Goal: Task Accomplishment & Management: Manage account settings

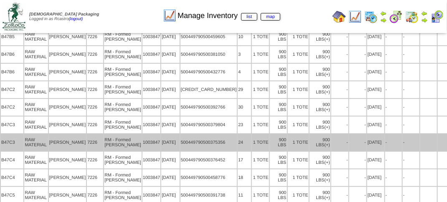
scroll to position [1045, 0]
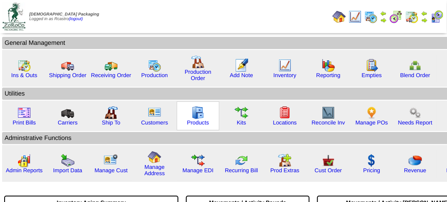
click at [192, 112] on img at bounding box center [197, 112] width 13 height 13
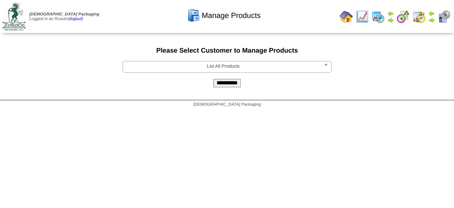
click at [227, 70] on span "List All Products" at bounding box center [223, 66] width 194 height 10
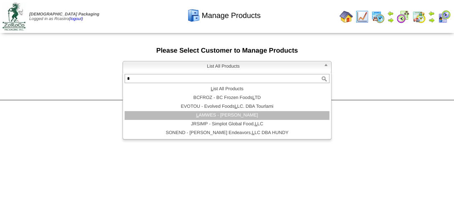
type input "*"
click at [222, 116] on li "L AMWES - Lamb-Weston" at bounding box center [227, 115] width 205 height 9
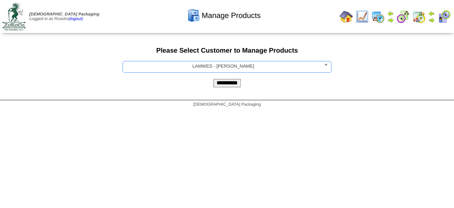
click at [225, 84] on input "**********" at bounding box center [227, 83] width 28 height 8
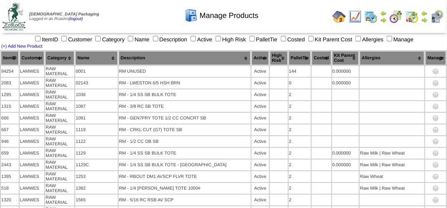
scroll to position [4640, 0]
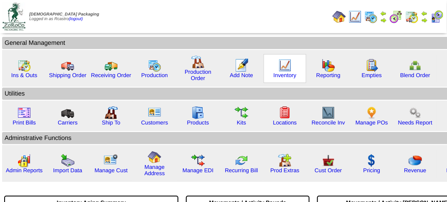
click at [287, 68] on img at bounding box center [284, 65] width 13 height 13
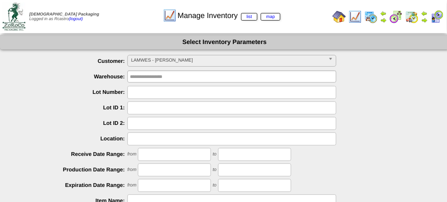
click at [191, 56] on span "LAMWES - Lamb-Weston" at bounding box center [228, 60] width 194 height 10
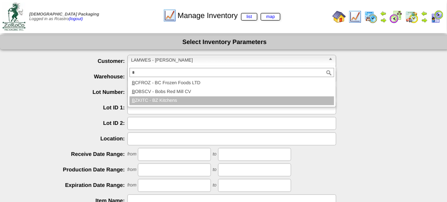
type input "*"
click at [169, 101] on li "B ZKITC - BZ Kitchens" at bounding box center [232, 100] width 205 height 9
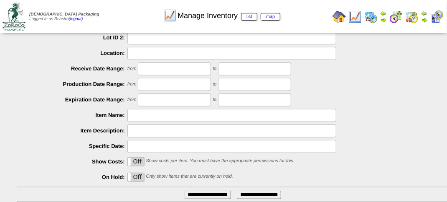
scroll to position [147, 0]
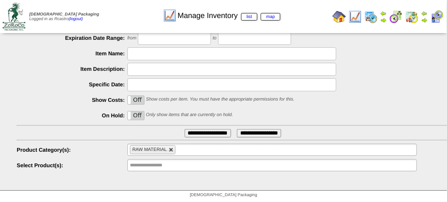
click at [171, 151] on link at bounding box center [171, 149] width 5 height 5
type input "**********"
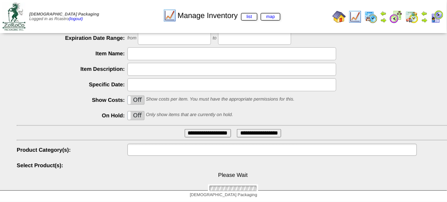
click at [171, 150] on input "text" at bounding box center [157, 149] width 54 height 10
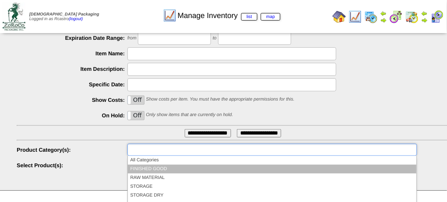
click at [163, 164] on li "FINISHED GOOD" at bounding box center [272, 168] width 289 height 9
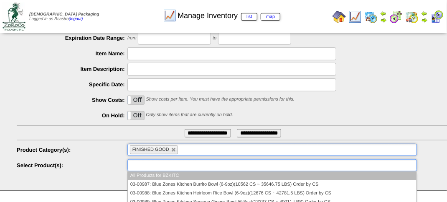
click at [156, 168] on input "text" at bounding box center [157, 165] width 54 height 10
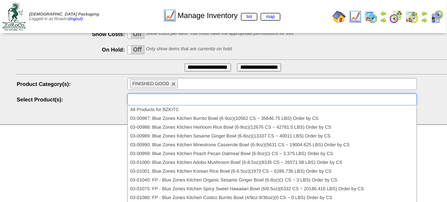
scroll to position [217, 0]
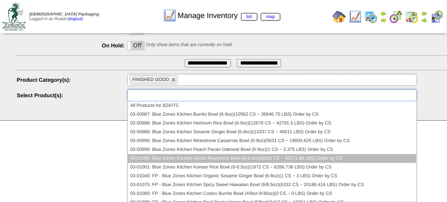
click at [216, 156] on li "03-01000: Blue Zones Kitchen Adobo Mushroom Bowl (6-8.5oz)(8335 CS ~ 26571.98 L…" at bounding box center [272, 158] width 289 height 9
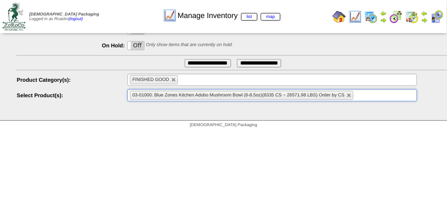
click at [199, 60] on input "**********" at bounding box center [208, 63] width 46 height 8
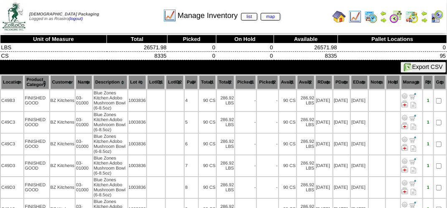
click at [10, 77] on th "Location" at bounding box center [12, 82] width 23 height 14
click at [135, 82] on th "Lot #" at bounding box center [137, 82] width 18 height 14
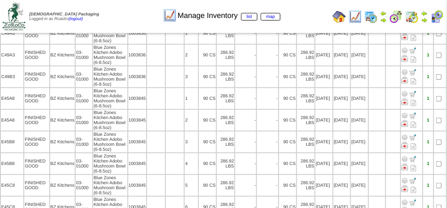
scroll to position [1296, 0]
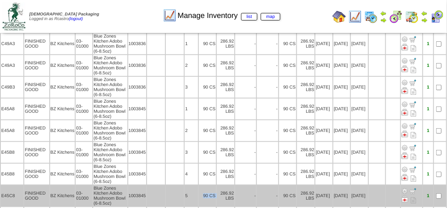
drag, startPoint x: 209, startPoint y: 184, endPoint x: 219, endPoint y: 184, distance: 10.0
click at [219, 186] on tr "E45C8 FINISHED GOOD BZ Kitchens 03-01000 Blue Zones Kitchen Adobo Mushroom Bowl…" at bounding box center [224, 196] width 446 height 21
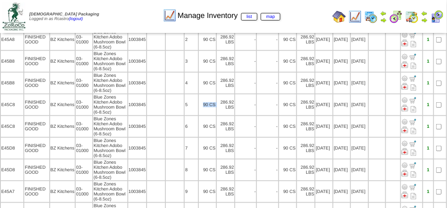
scroll to position [1422, 0]
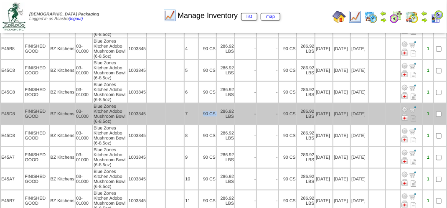
drag, startPoint x: 202, startPoint y: 102, endPoint x: 218, endPoint y: 102, distance: 15.9
click at [218, 104] on tr "E45D8 FINISHED GOOD BZ Kitchens 03-01000 Blue Zones Kitchen Adobo Mushroom Bowl…" at bounding box center [224, 114] width 446 height 21
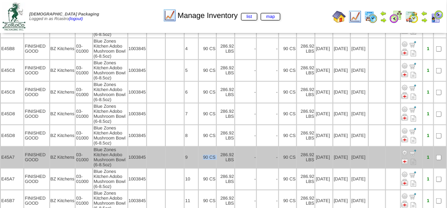
drag, startPoint x: 203, startPoint y: 144, endPoint x: 225, endPoint y: 144, distance: 22.2
click at [225, 147] on tr "E45A7 FINISHED GOOD BZ Kitchens 03-01000 Blue Zones Kitchen Adobo Mushroom Bowl…" at bounding box center [224, 157] width 446 height 21
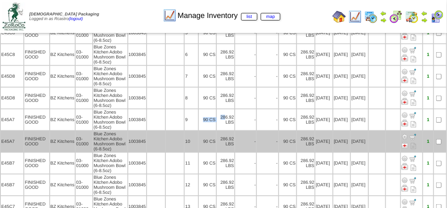
scroll to position [1463, 0]
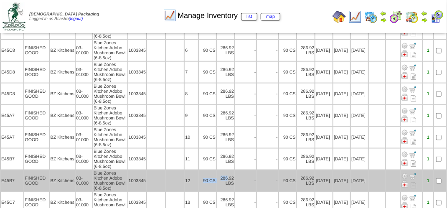
drag, startPoint x: 201, startPoint y: 168, endPoint x: 227, endPoint y: 166, distance: 26.8
click at [227, 171] on tr "E45B7 FINISHED GOOD BZ Kitchens 03-01000 Blue Zones Kitchen Adobo Mushroom Bowl…" at bounding box center [224, 181] width 446 height 21
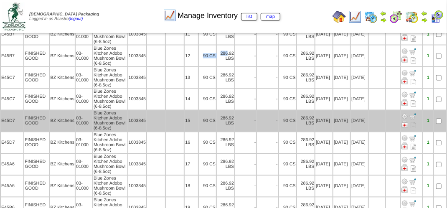
scroll to position [1589, 0]
drag, startPoint x: 206, startPoint y: 105, endPoint x: 227, endPoint y: 105, distance: 21.7
click at [227, 110] on tr "E45D7 FINISHED GOOD BZ Kitchens 03-01000 Blue Zones Kitchen Adobo Mushroom Bowl…" at bounding box center [224, 120] width 446 height 21
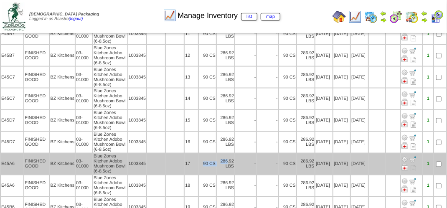
drag, startPoint x: 227, startPoint y: 105, endPoint x: 226, endPoint y: 149, distance: 43.9
click at [226, 154] on tr "E45A6 FINISHED GOOD BZ Kitchens 03-01000 Blue Zones Kitchen Adobo Mushroom Bowl…" at bounding box center [224, 164] width 446 height 21
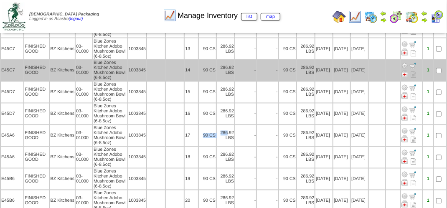
scroll to position [1631, 0]
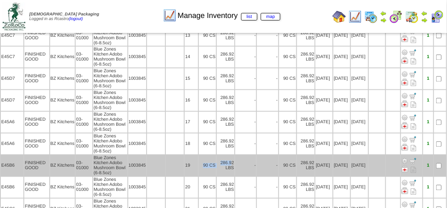
drag, startPoint x: 199, startPoint y: 150, endPoint x: 231, endPoint y: 149, distance: 31.4
click at [231, 156] on tr "E45B6 FINISHED GOOD BZ Kitchens 03-01000 Blue Zones Kitchen Adobo Mushroom Bowl…" at bounding box center [224, 166] width 446 height 21
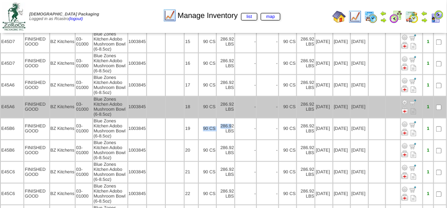
scroll to position [1714, 0]
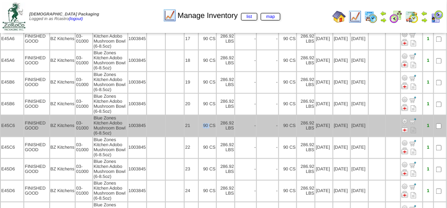
drag, startPoint x: 194, startPoint y: 110, endPoint x: 209, endPoint y: 111, distance: 14.3
click at [209, 115] on tr "E45C6 FINISHED GOOD BZ Kitchens 03-01000 Blue Zones Kitchen Adobo Mushroom Bowl…" at bounding box center [224, 125] width 446 height 21
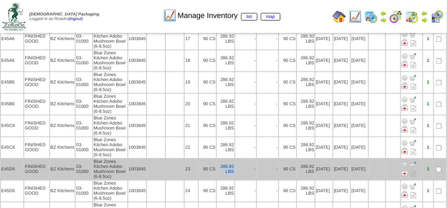
drag, startPoint x: 217, startPoint y: 151, endPoint x: 244, endPoint y: 154, distance: 26.9
click at [244, 159] on tr "E45D6 FINISHED GOOD BZ Kitchens 03-01000 Blue Zones Kitchen Adobo Mushroom Bowl…" at bounding box center [224, 169] width 446 height 21
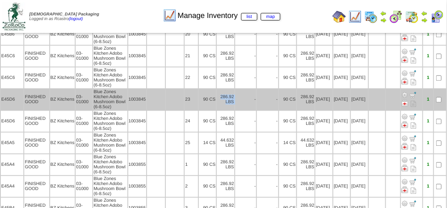
scroll to position [1798, 0]
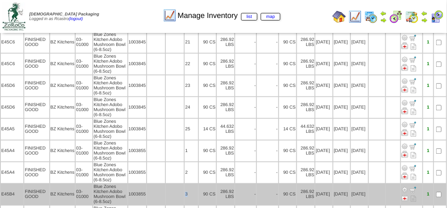
drag, startPoint x: 181, startPoint y: 175, endPoint x: 196, endPoint y: 176, distance: 15.1
click at [196, 184] on tr "E45B4 FINISHED GOOD BZ Kitchens 03-01000 Blue Zones Kitchen Adobo Mushroom Bowl…" at bounding box center [224, 194] width 446 height 21
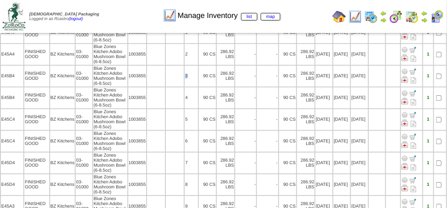
scroll to position [1923, 0]
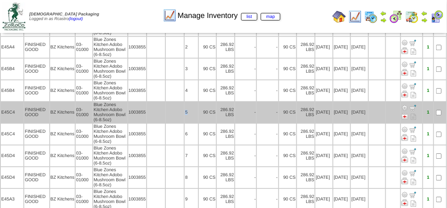
drag, startPoint x: 178, startPoint y: 97, endPoint x: 192, endPoint y: 97, distance: 14.2
click at [192, 102] on tr "E45C4 FINISHED GOOD BZ Kitchens 03-01000 Blue Zones Kitchen Adobo Mushroom Bowl…" at bounding box center [224, 112] width 446 height 21
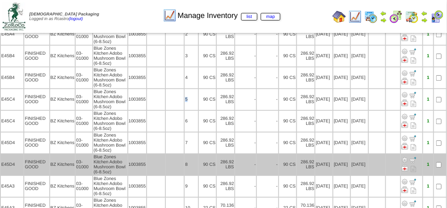
scroll to position [1942, 0]
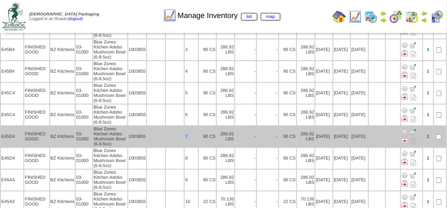
drag, startPoint x: 176, startPoint y: 123, endPoint x: 198, endPoint y: 120, distance: 21.8
click at [198, 126] on tr "E45D4 FINISHED GOOD BZ Kitchens 03-01000 Blue Zones Kitchen Adobo Mushroom Bowl…" at bounding box center [224, 136] width 446 height 21
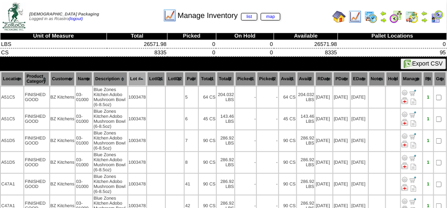
scroll to position [0, 0]
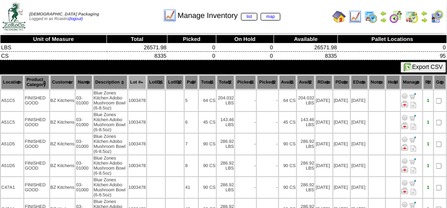
click at [310, 8] on div "Manage Inventory list map" at bounding box center [221, 12] width 255 height 23
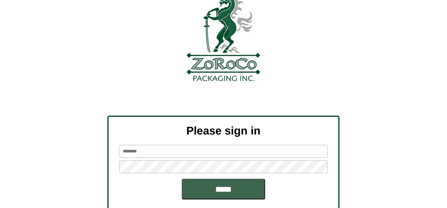
scroll to position [94, 0]
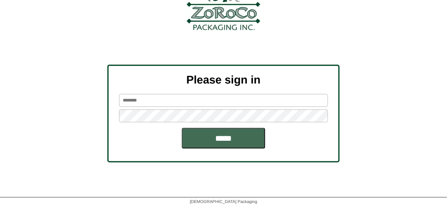
type input "*******"
click at [209, 140] on input "*****" at bounding box center [224, 138] width 84 height 21
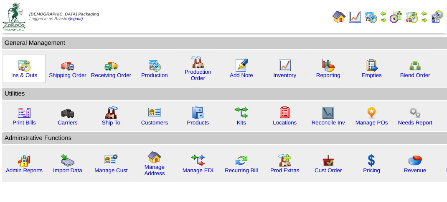
click at [26, 64] on img at bounding box center [24, 65] width 13 height 13
click at [26, 65] on img at bounding box center [24, 65] width 13 height 13
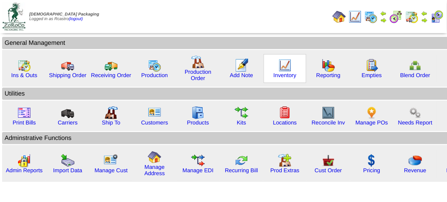
click at [281, 66] on img at bounding box center [284, 65] width 13 height 13
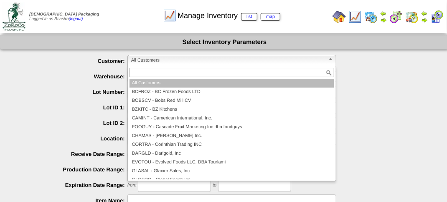
click at [181, 61] on span "All Customers" at bounding box center [228, 60] width 194 height 10
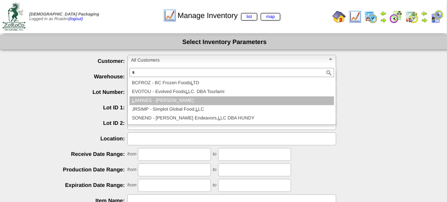
type input "*"
click at [174, 102] on li "L AMWES - Lamb-Weston" at bounding box center [232, 100] width 205 height 9
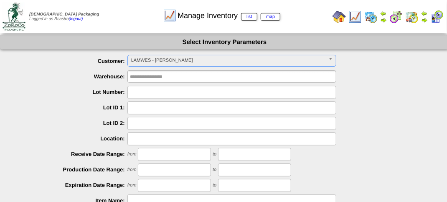
scroll to position [147, 0]
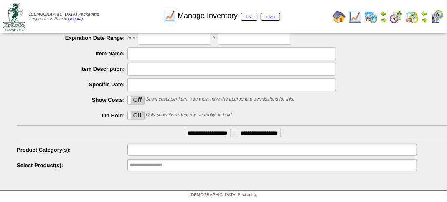
click at [177, 153] on input "text" at bounding box center [157, 149] width 54 height 10
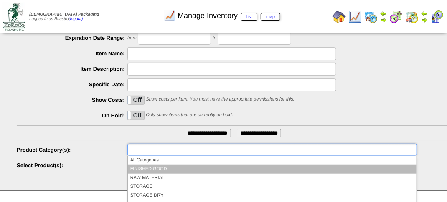
click at [161, 166] on li "FINISHED GOOD" at bounding box center [272, 168] width 289 height 9
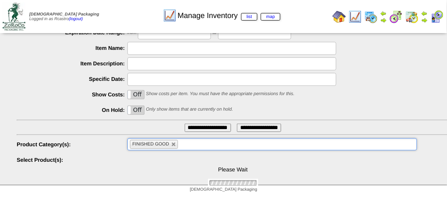
scroll to position [201, 0]
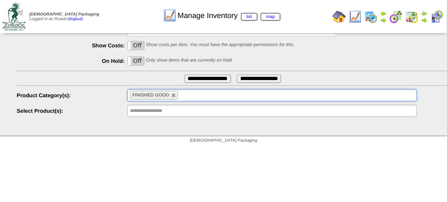
click at [177, 98] on li "FINISHED GOOD" at bounding box center [154, 95] width 48 height 9
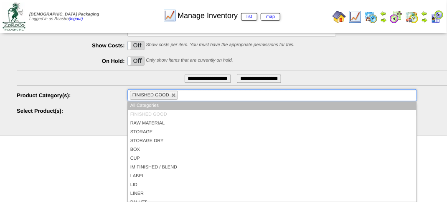
click at [176, 98] on li "FINISHED GOOD" at bounding box center [154, 95] width 48 height 9
click at [176, 95] on li "FINISHED GOOD" at bounding box center [154, 95] width 48 height 9
click at [174, 94] on link at bounding box center [173, 95] width 5 height 5
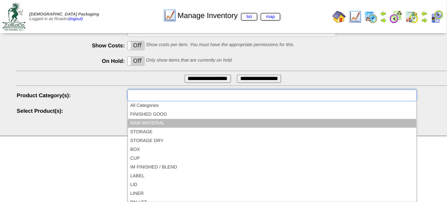
click at [162, 120] on li "RAW MATERIAL" at bounding box center [272, 123] width 289 height 9
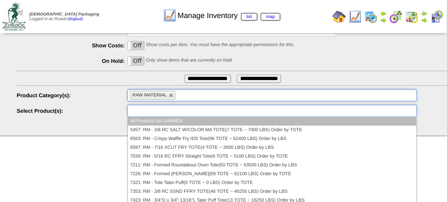
click at [176, 111] on input "text" at bounding box center [157, 110] width 54 height 10
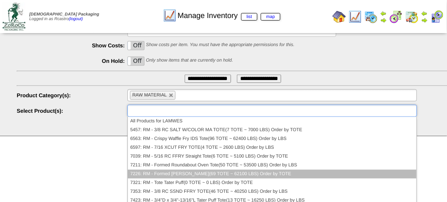
click at [157, 171] on li "7226: RM - Formed Patty Tote(69 TOTE ~ 62100 LBS) Order by TOTE" at bounding box center [272, 173] width 289 height 9
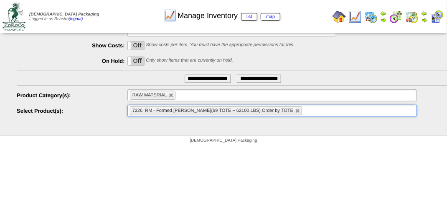
click at [205, 81] on input "**********" at bounding box center [208, 78] width 46 height 8
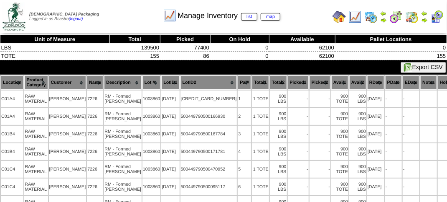
click at [7, 79] on th "Location" at bounding box center [12, 82] width 23 height 14
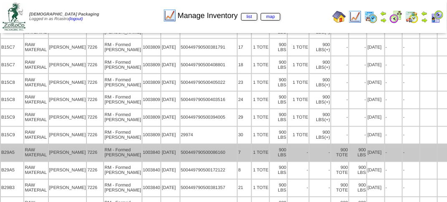
scroll to position [460, 0]
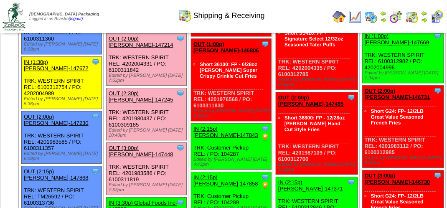
scroll to position [711, 0]
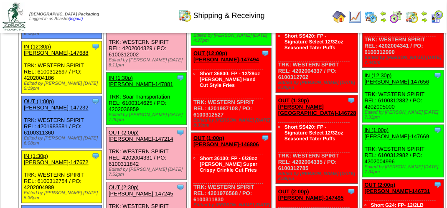
click at [154, 33] on link "OUT (1:00p) Lamb-Weston-147235" at bounding box center [141, 26] width 65 height 13
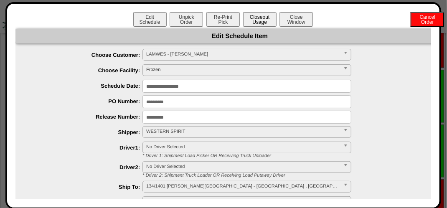
click at [257, 15] on button "Closeout Usage" at bounding box center [259, 19] width 33 height 15
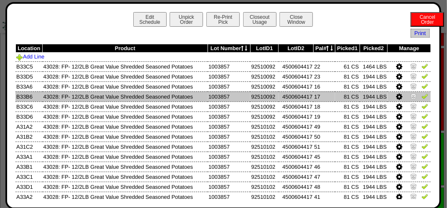
scroll to position [920, 0]
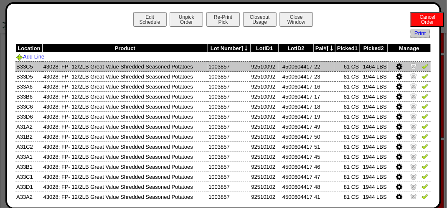
click at [422, 67] on img at bounding box center [425, 66] width 7 height 7
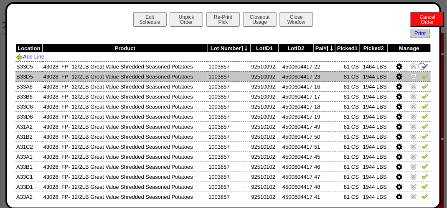
click at [422, 75] on img at bounding box center [425, 76] width 7 height 7
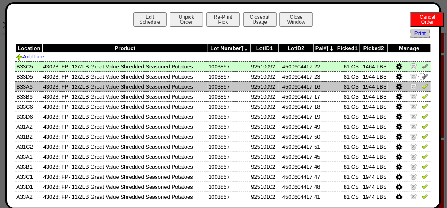
click at [422, 85] on img at bounding box center [425, 86] width 7 height 7
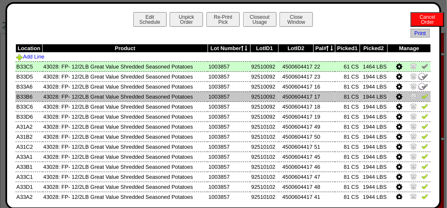
click at [423, 98] on td at bounding box center [409, 97] width 43 height 10
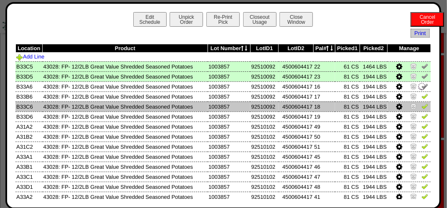
click at [423, 108] on td at bounding box center [409, 107] width 43 height 10
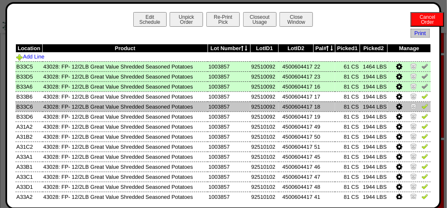
click at [422, 107] on img at bounding box center [425, 106] width 7 height 7
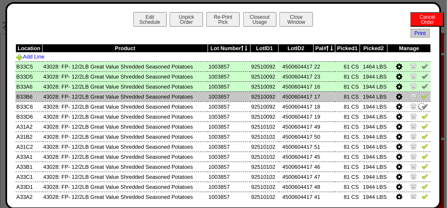
click at [422, 99] on img at bounding box center [425, 96] width 7 height 7
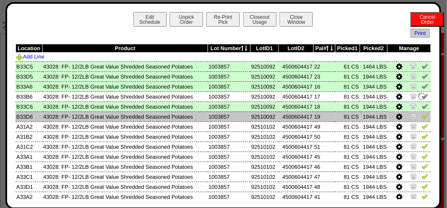
click at [422, 117] on img at bounding box center [425, 116] width 7 height 7
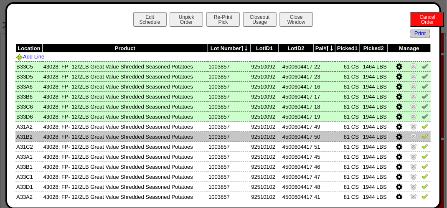
click at [422, 140] on img at bounding box center [425, 136] width 7 height 7
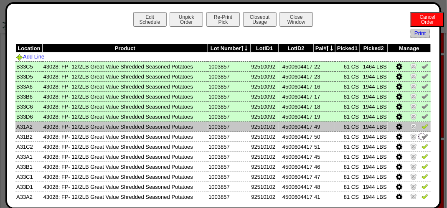
click at [422, 126] on img at bounding box center [425, 126] width 7 height 7
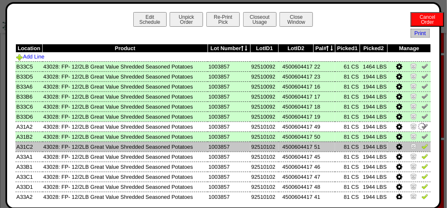
click at [422, 146] on img at bounding box center [425, 146] width 7 height 7
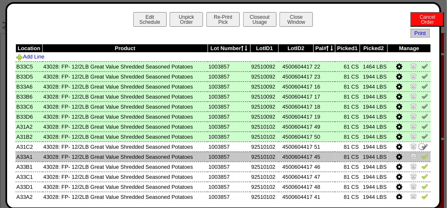
click at [422, 155] on img at bounding box center [425, 156] width 7 height 7
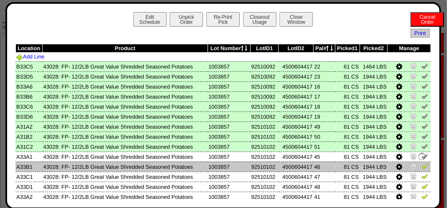
click at [422, 167] on img at bounding box center [425, 166] width 7 height 7
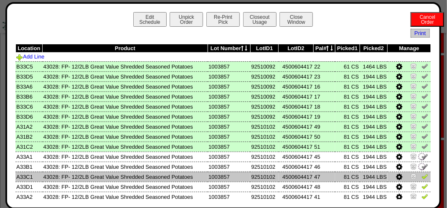
click at [422, 180] on img at bounding box center [425, 176] width 7 height 7
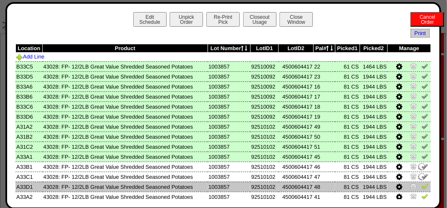
click at [422, 185] on img at bounding box center [425, 186] width 7 height 7
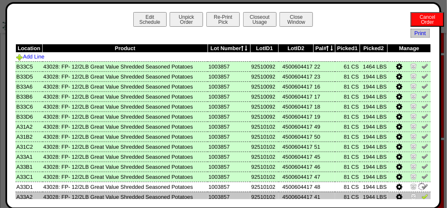
click at [422, 195] on img at bounding box center [425, 196] width 7 height 7
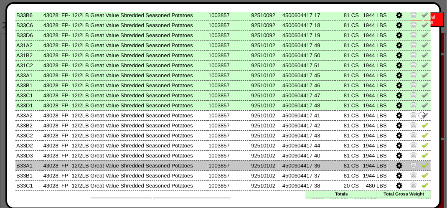
scroll to position [96, 0]
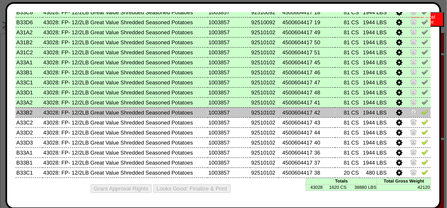
click at [422, 115] on link at bounding box center [425, 113] width 7 height 6
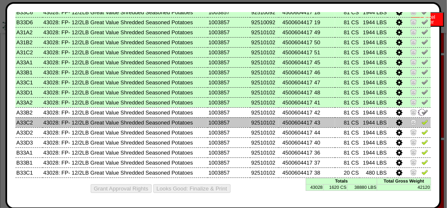
click at [422, 119] on img at bounding box center [425, 122] width 7 height 7
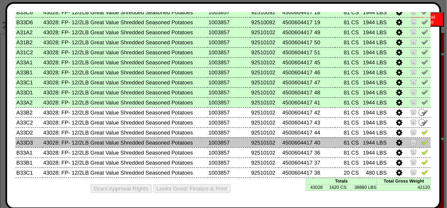
drag, startPoint x: 421, startPoint y: 130, endPoint x: 421, endPoint y: 139, distance: 9.6
click at [422, 130] on img at bounding box center [425, 132] width 7 height 7
click at [422, 140] on img at bounding box center [425, 142] width 7 height 7
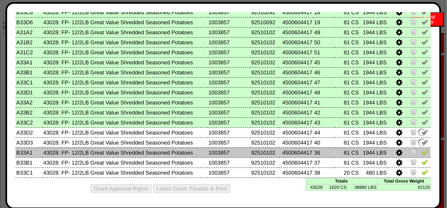
click at [422, 148] on td at bounding box center [409, 153] width 43 height 10
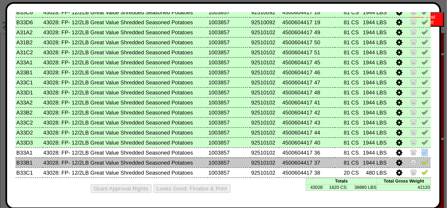
drag, startPoint x: 422, startPoint y: 148, endPoint x: 420, endPoint y: 164, distance: 16.4
click at [422, 164] on img at bounding box center [425, 162] width 7 height 7
click at [420, 162] on img at bounding box center [422, 162] width 9 height 9
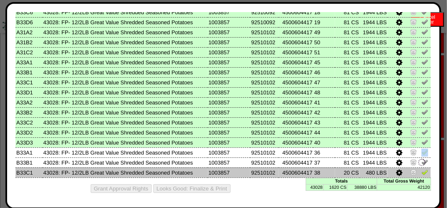
click at [422, 171] on img at bounding box center [425, 172] width 7 height 7
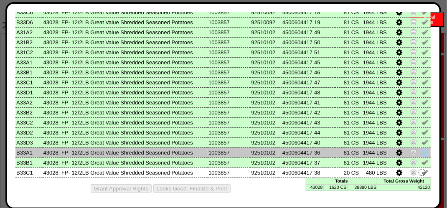
click at [422, 154] on img at bounding box center [425, 152] width 7 height 7
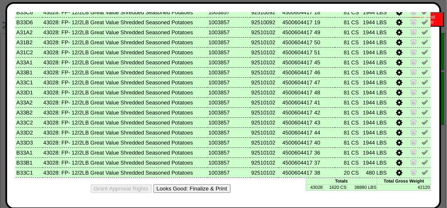
scroll to position [1129, 0]
click at [197, 192] on button "Looks Good: Finalize & Print" at bounding box center [191, 188] width 77 height 9
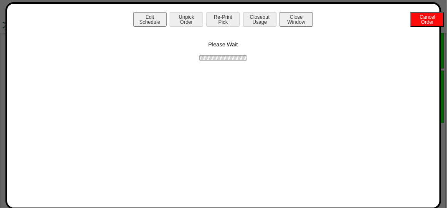
scroll to position [0, 0]
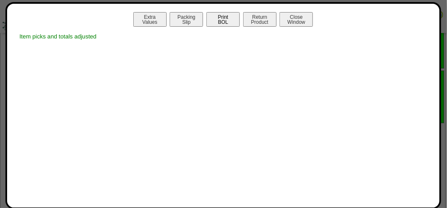
click at [223, 19] on button "Print BOL" at bounding box center [223, 19] width 33 height 15
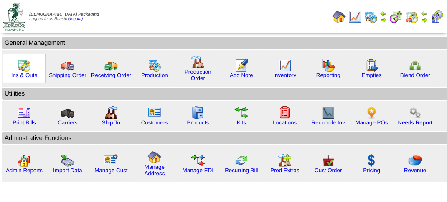
click at [13, 68] on div "Ins & Outs" at bounding box center [24, 68] width 43 height 29
click at [15, 68] on div "Ins & Outs" at bounding box center [24, 68] width 43 height 29
click at [24, 68] on img at bounding box center [24, 65] width 13 height 13
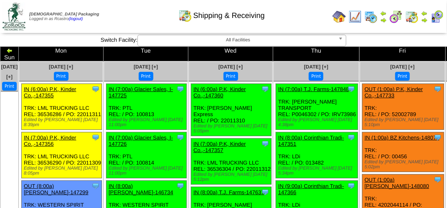
click at [438, 17] on img at bounding box center [437, 16] width 13 height 13
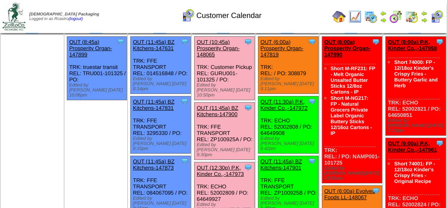
scroll to position [84, 0]
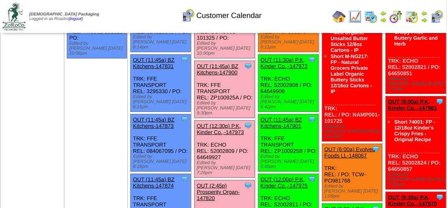
click at [226, 123] on link "OUT (12:30p) P.K, Kinder Co.,-147973" at bounding box center [220, 129] width 47 height 13
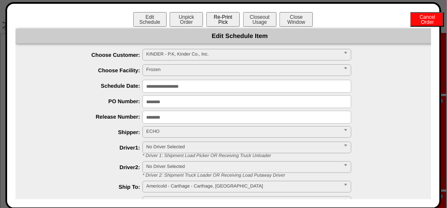
click at [219, 20] on button "Re-Print Pick" at bounding box center [223, 19] width 33 height 15
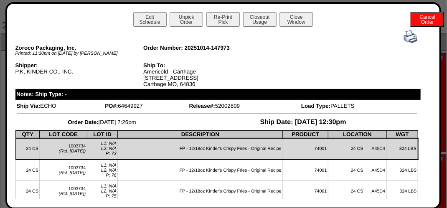
scroll to position [0, 0]
click at [296, 23] on button "Close Window" at bounding box center [296, 19] width 33 height 15
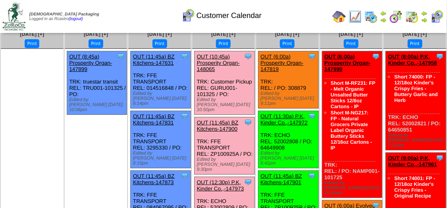
scroll to position [42, 0]
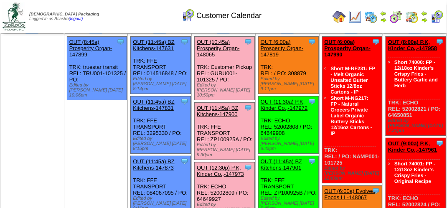
click at [217, 165] on link "OUT (12:30p) P.K, Kinder Co.,-147973" at bounding box center [220, 171] width 47 height 13
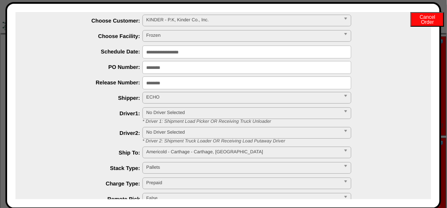
scroll to position [0, 0]
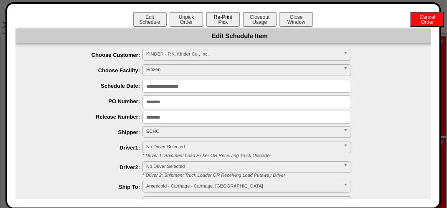
click at [222, 19] on button "Re-Print Pick" at bounding box center [223, 19] width 33 height 15
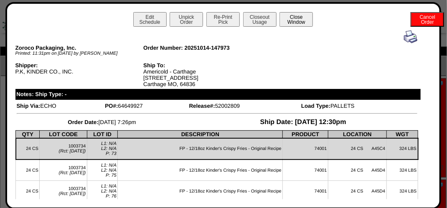
click at [295, 22] on button "Close Window" at bounding box center [296, 19] width 33 height 15
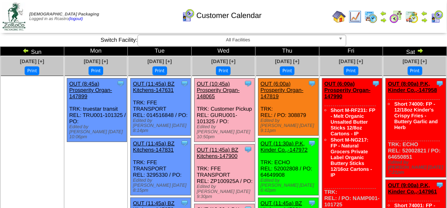
click at [140, 6] on div "Customer Calendar" at bounding box center [221, 12] width 255 height 23
click at [129, 13] on div "Customer Calendar" at bounding box center [221, 12] width 255 height 23
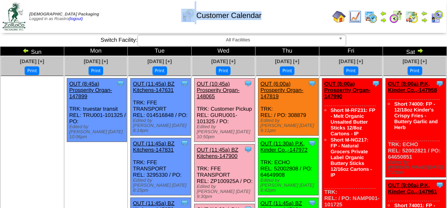
drag, startPoint x: 129, startPoint y: 13, endPoint x: 108, endPoint y: 6, distance: 21.7
click at [108, 6] on div "Customer Calendar" at bounding box center [221, 12] width 255 height 23
click at [295, 29] on td "Print All" at bounding box center [225, 16] width 210 height 31
click at [140, 14] on div "Customer Calendar" at bounding box center [221, 12] width 255 height 23
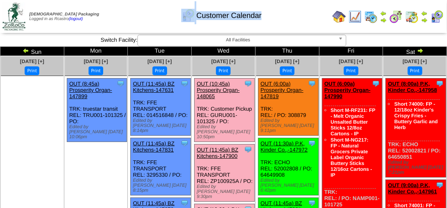
click at [140, 14] on div "Customer Calendar" at bounding box center [221, 12] width 255 height 23
drag, startPoint x: 140, startPoint y: 14, endPoint x: 125, endPoint y: 14, distance: 15.5
click at [125, 14] on div "Customer Calendar" at bounding box center [221, 12] width 255 height 23
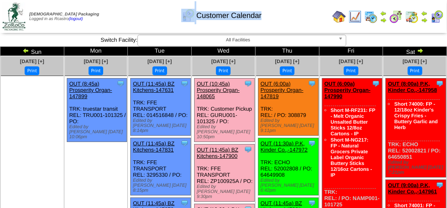
click at [300, 14] on div "Customer Calendar" at bounding box center [221, 12] width 255 height 23
